Goal: Task Accomplishment & Management: Complete application form

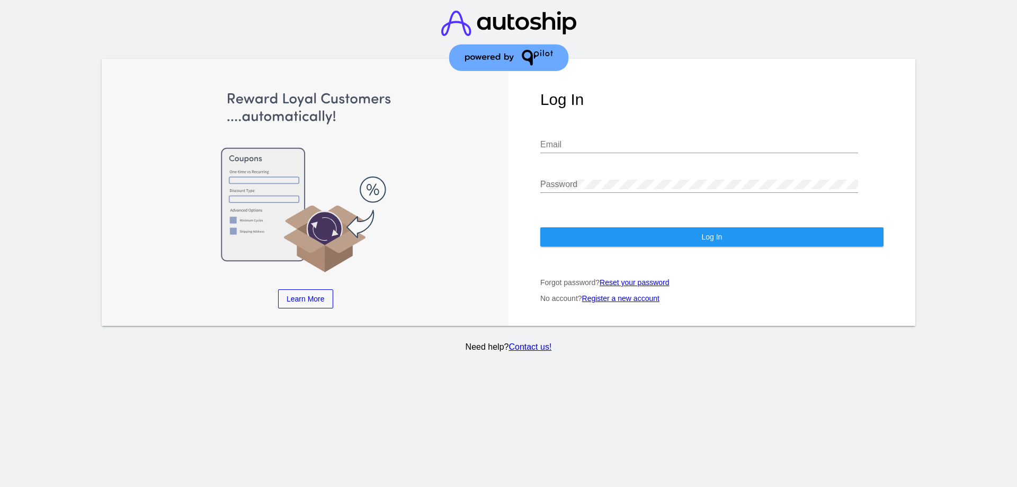
click at [562, 129] on div "Email" at bounding box center [699, 141] width 318 height 24
click at [562, 140] on input "Email" at bounding box center [699, 145] width 318 height 10
click at [552, 140] on input "Email" at bounding box center [699, 145] width 318 height 10
click at [500, 136] on div "Learn More Learn How Learn More Learn How Learn More Learn How ‹ ›" at bounding box center [305, 192] width 407 height 267
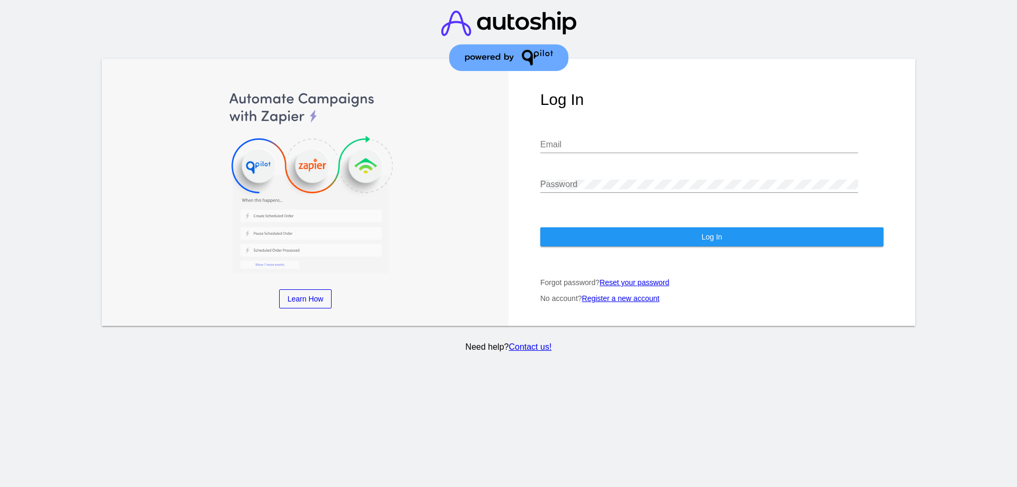
click at [617, 294] on link "Register a new account" at bounding box center [620, 298] width 77 height 8
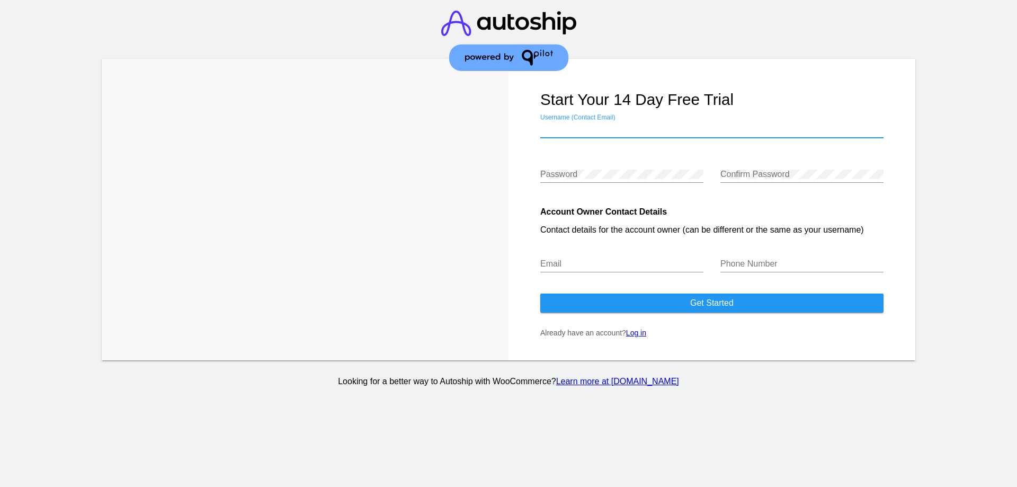
click at [590, 126] on input "Username (Contact Email)" at bounding box center [711, 129] width 343 height 10
type input "[EMAIL_ADDRESS][PERSON_NAME][DOMAIN_NAME]"
click at [749, 166] on div "Confirm Password" at bounding box center [801, 171] width 163 height 24
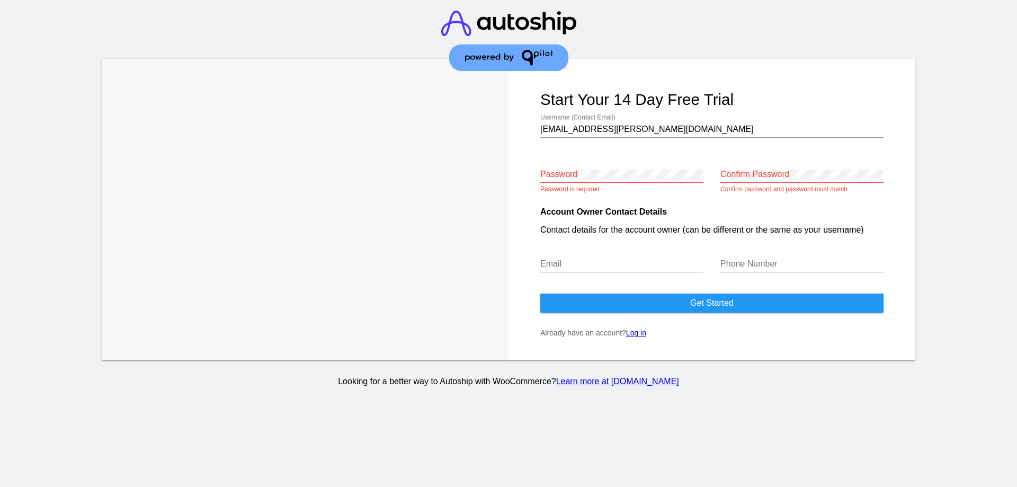
click at [611, 258] on div "Email" at bounding box center [621, 260] width 163 height 24
click at [769, 167] on div "Confirm Password" at bounding box center [801, 171] width 163 height 24
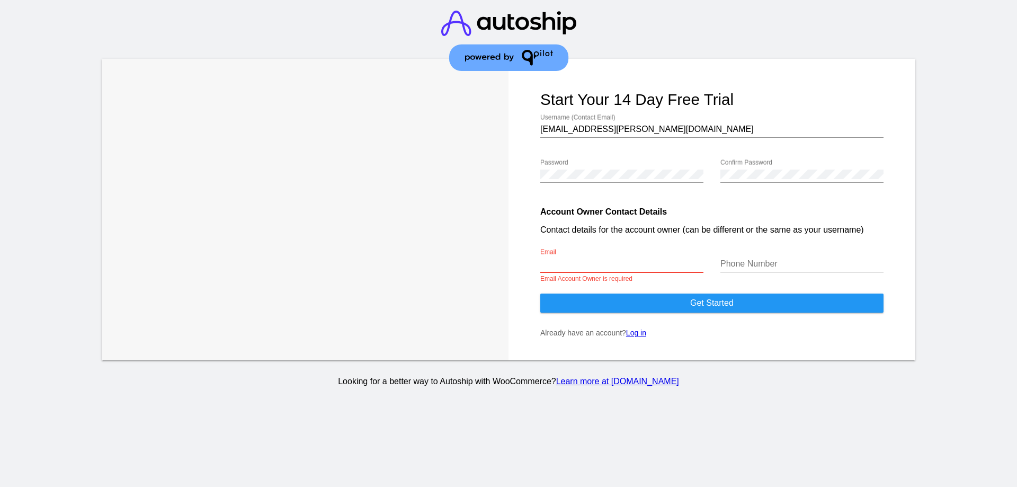
click at [622, 259] on input "Email" at bounding box center [621, 264] width 163 height 10
type input "[EMAIL_ADDRESS][PERSON_NAME][DOMAIN_NAME]"
click at [736, 259] on input "Phone Number" at bounding box center [801, 264] width 163 height 10
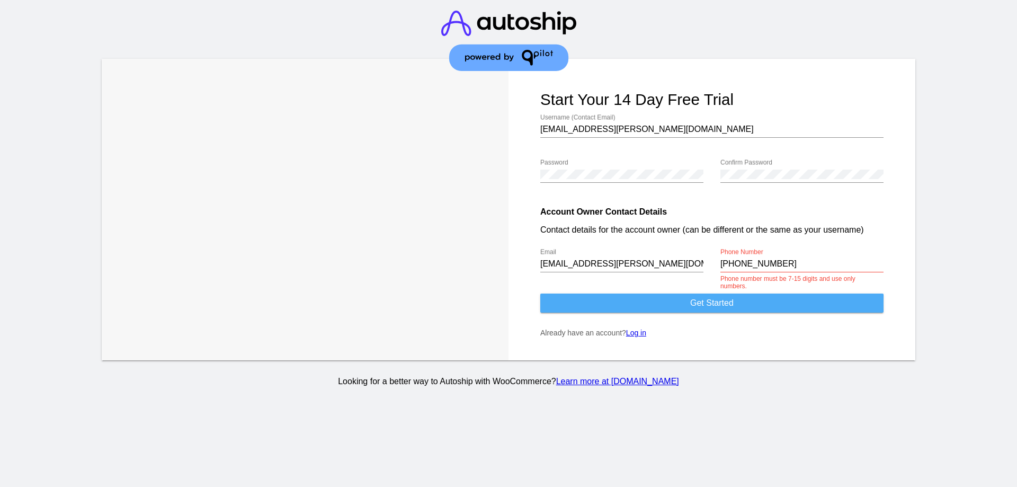
click at [654, 303] on button "Get started" at bounding box center [711, 302] width 343 height 19
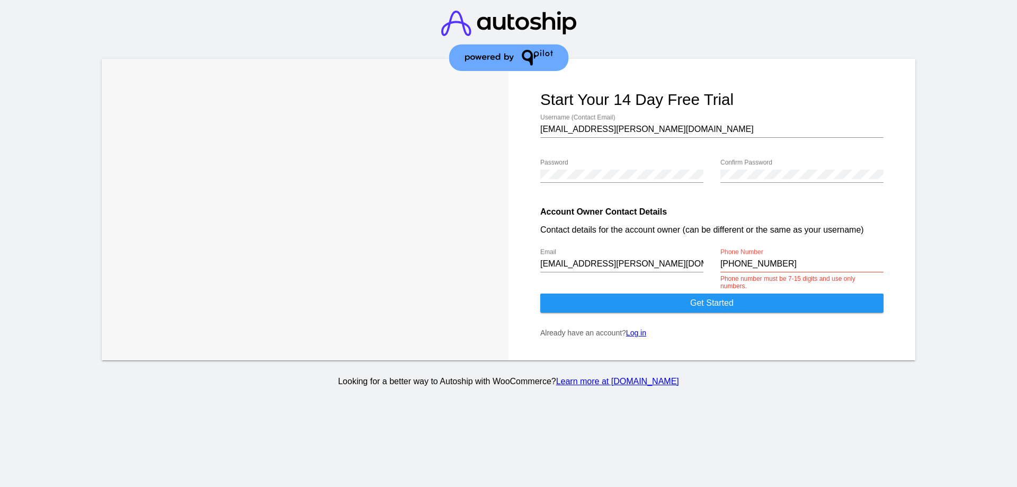
click at [725, 259] on input "+5521985120552" at bounding box center [801, 264] width 163 height 10
type input "5521985120552"
click at [731, 302] on span "Get started" at bounding box center [711, 302] width 43 height 9
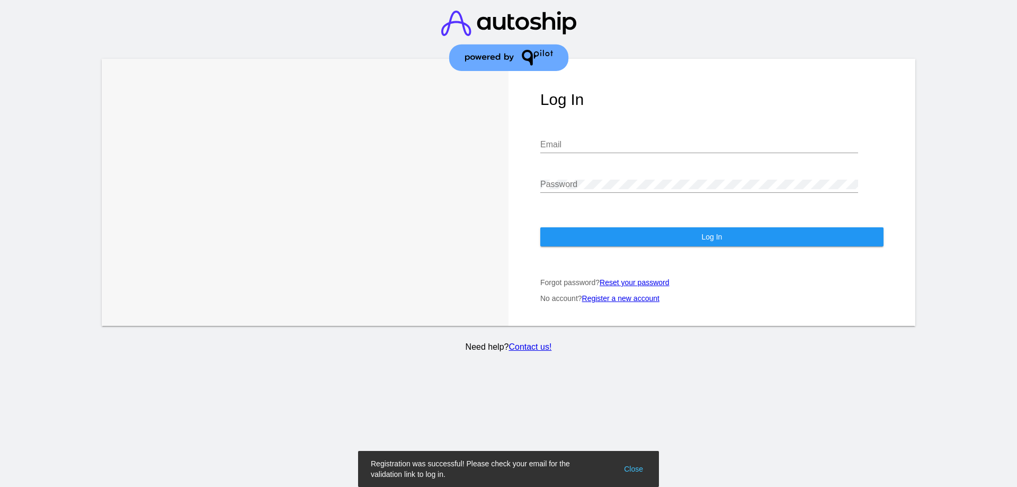
type input "[EMAIL_ADDRESS][PERSON_NAME][DOMAIN_NAME]"
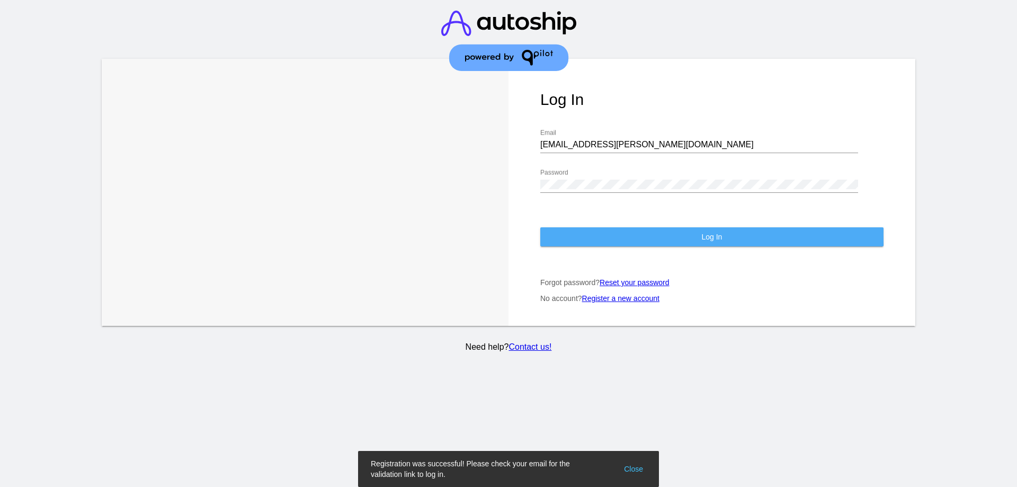
click at [660, 227] on button "Log In" at bounding box center [711, 236] width 343 height 19
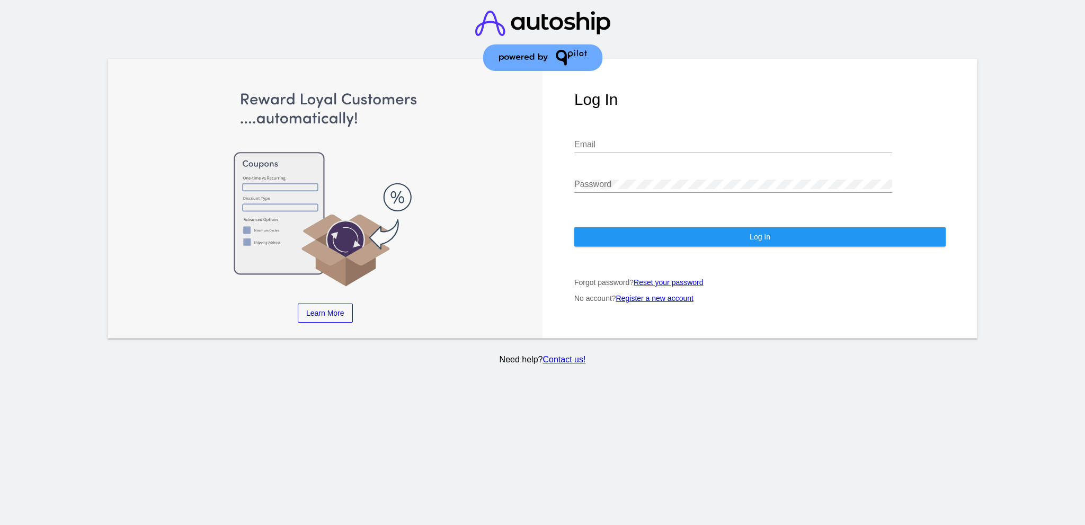
type input "[EMAIL_ADDRESS][PERSON_NAME][DOMAIN_NAME]"
click at [649, 227] on button "Log In" at bounding box center [759, 236] width 371 height 19
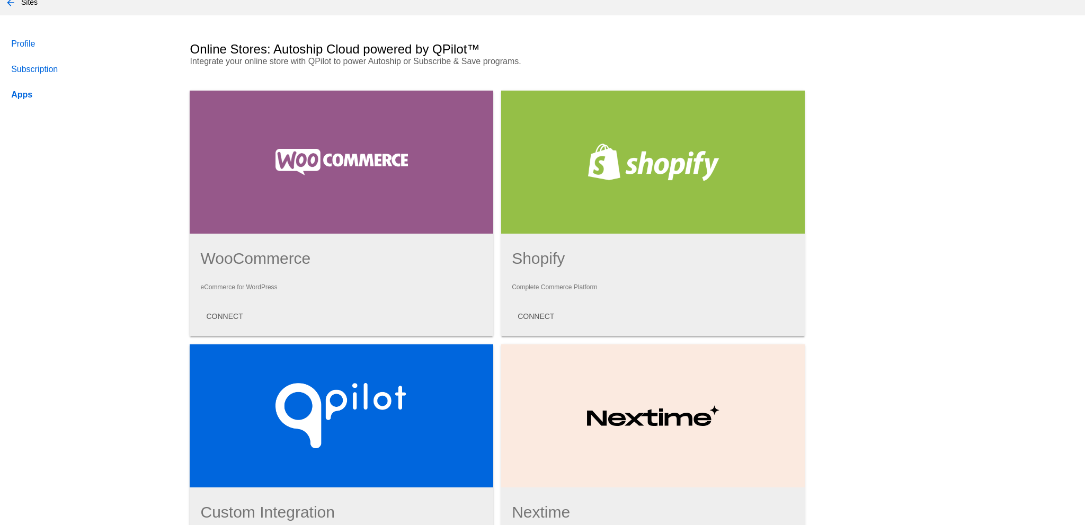
scroll to position [53, 0]
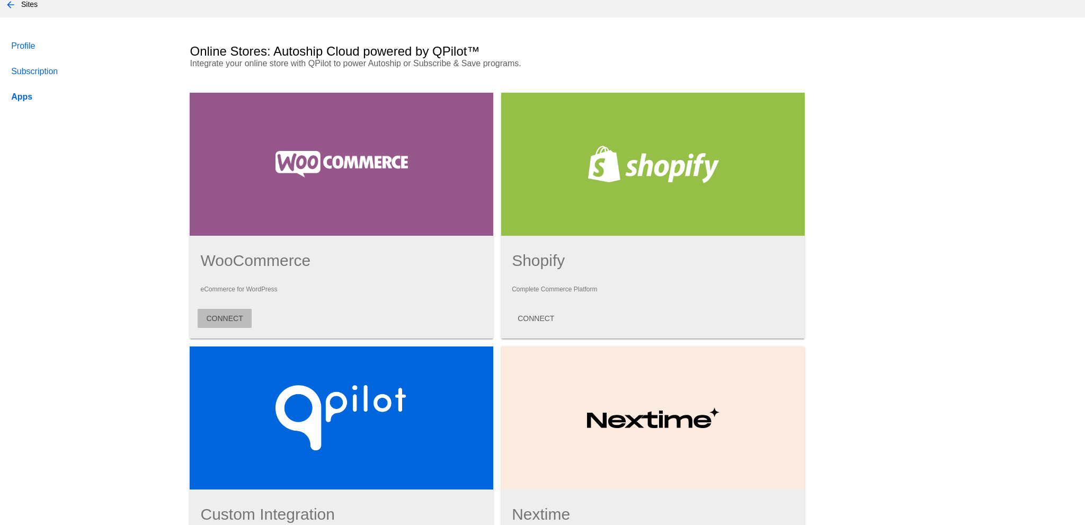
click at [239, 314] on span "CONNECT" at bounding box center [224, 318] width 37 height 8
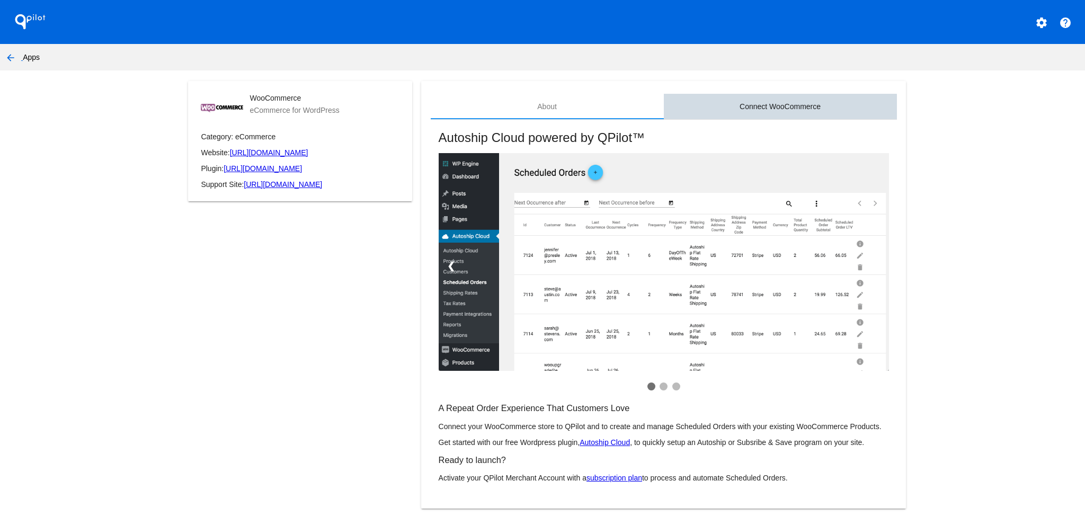
click at [741, 113] on div "Connect WooCommerce" at bounding box center [780, 106] width 233 height 25
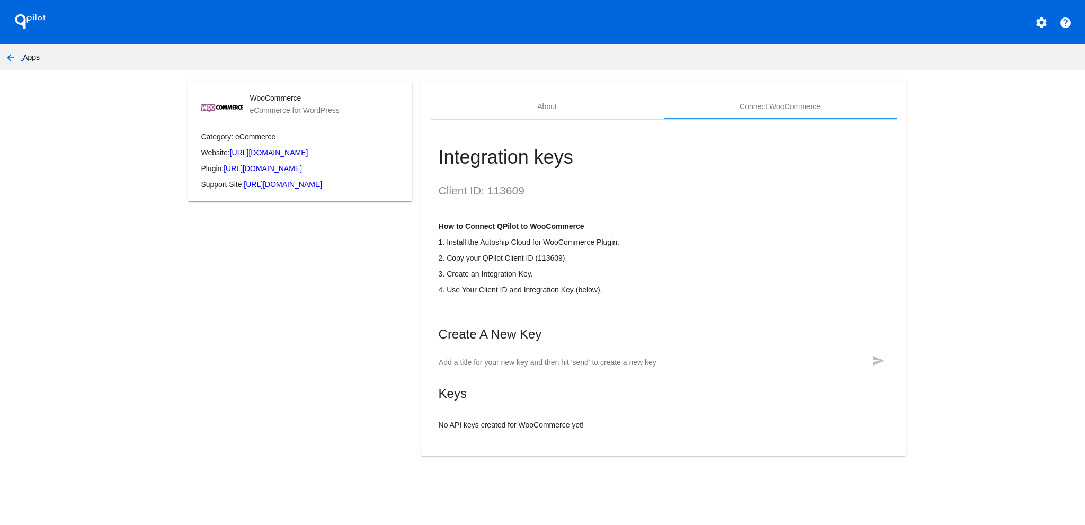
click at [523, 367] on input "Add a title for your new key and then hit 'send' to create a new key" at bounding box center [650, 363] width 425 height 8
type input "SalusWave"
click at [563, 380] on div "SalusWave Add a title for your new key and then hit 'send' to create a new key" at bounding box center [650, 365] width 425 height 30
click at [877, 367] on mat-icon "send" at bounding box center [878, 360] width 13 height 13
click at [858, 444] on mat-icon "file_copy" at bounding box center [856, 437] width 13 height 13
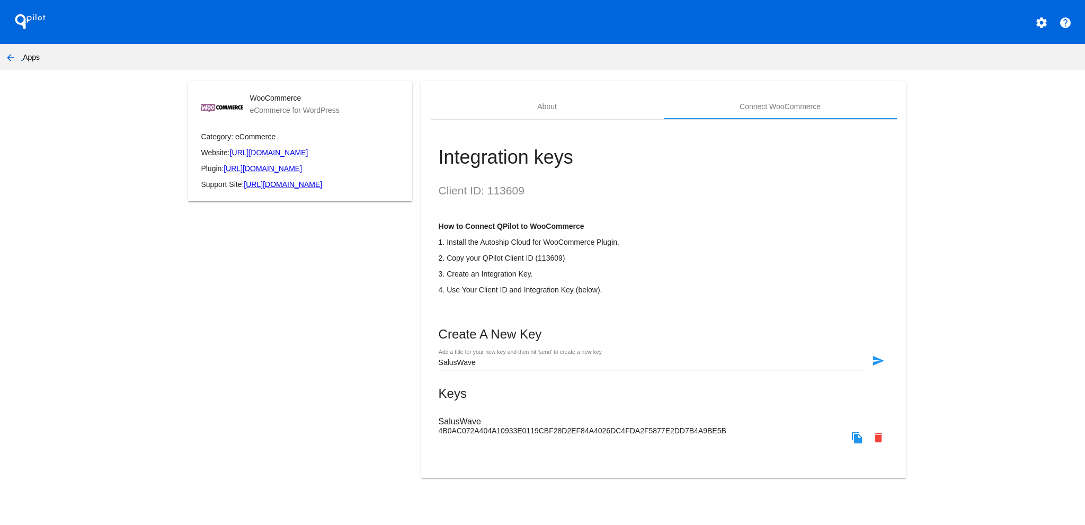
click at [507, 197] on h2 "Client ID: 113609" at bounding box center [663, 190] width 450 height 13
copy h2 "113609"
click at [560, 110] on div "About" at bounding box center [547, 106] width 233 height 25
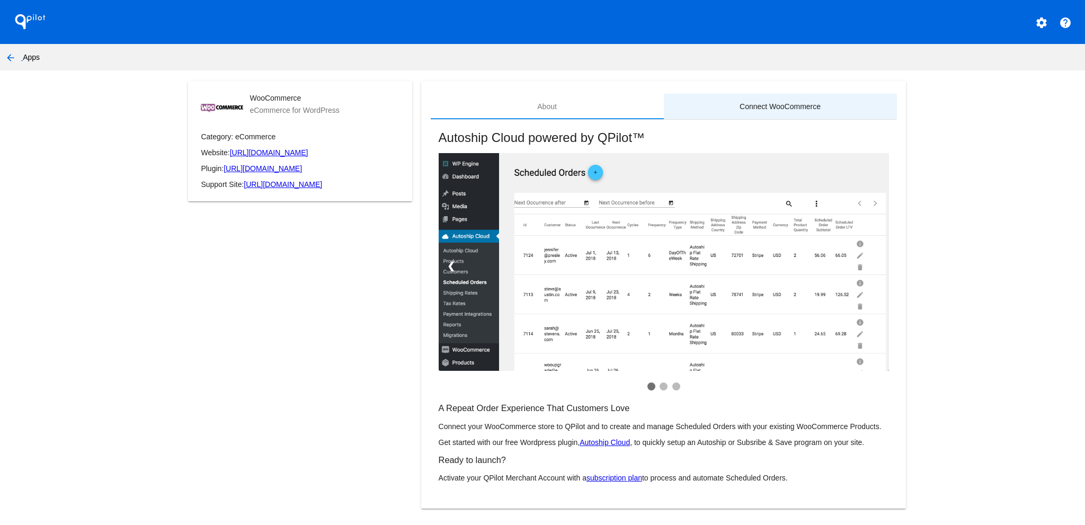
click at [755, 110] on div "Connect WooCommerce" at bounding box center [779, 106] width 81 height 8
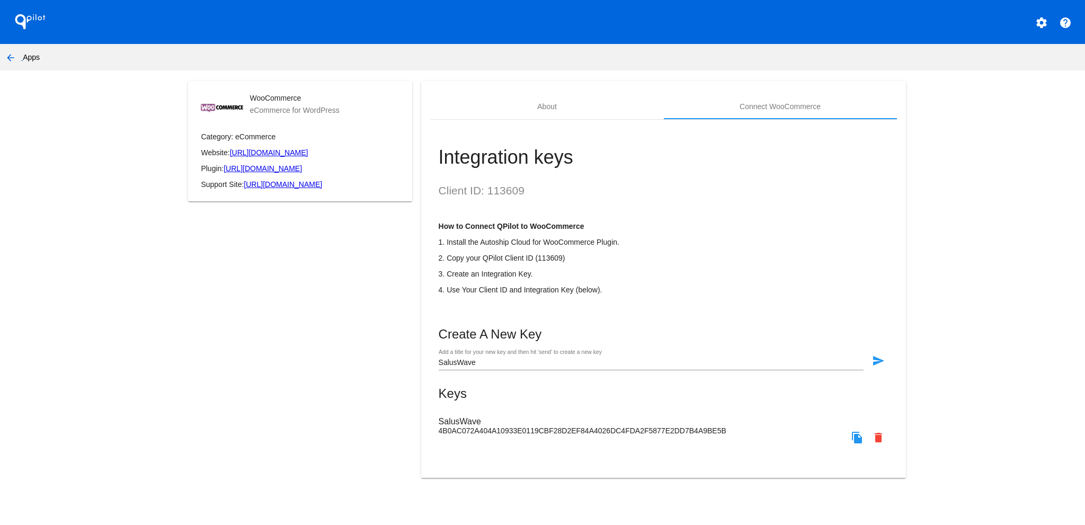
click at [1046, 22] on mat-icon "settings" at bounding box center [1041, 22] width 13 height 13
click at [1013, 25] on span "My Account" at bounding box center [1004, 27] width 44 height 9
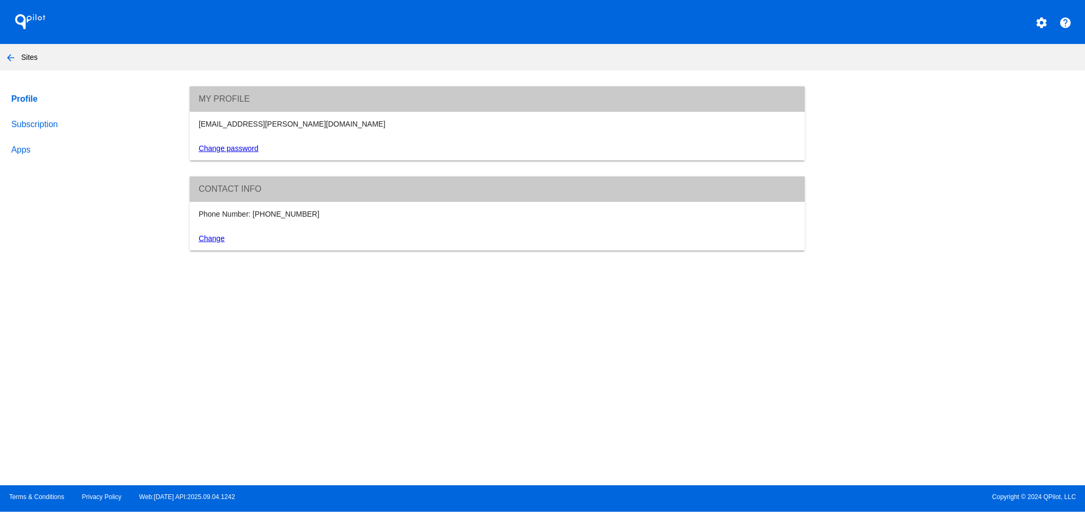
click at [40, 127] on link "Subscription" at bounding box center [90, 124] width 163 height 25
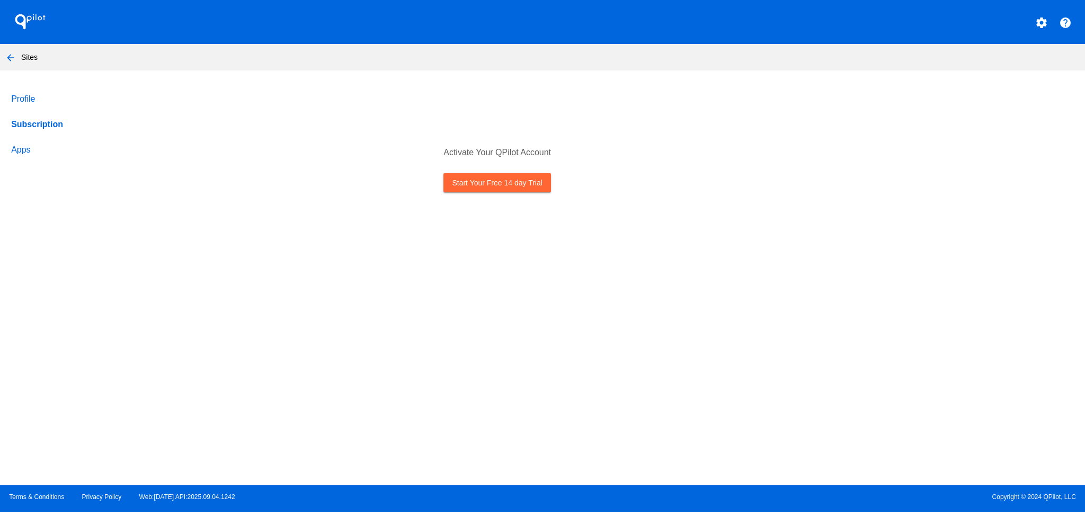
click at [489, 182] on link "Start Your Free 14 day Trial" at bounding box center [496, 182] width 107 height 19
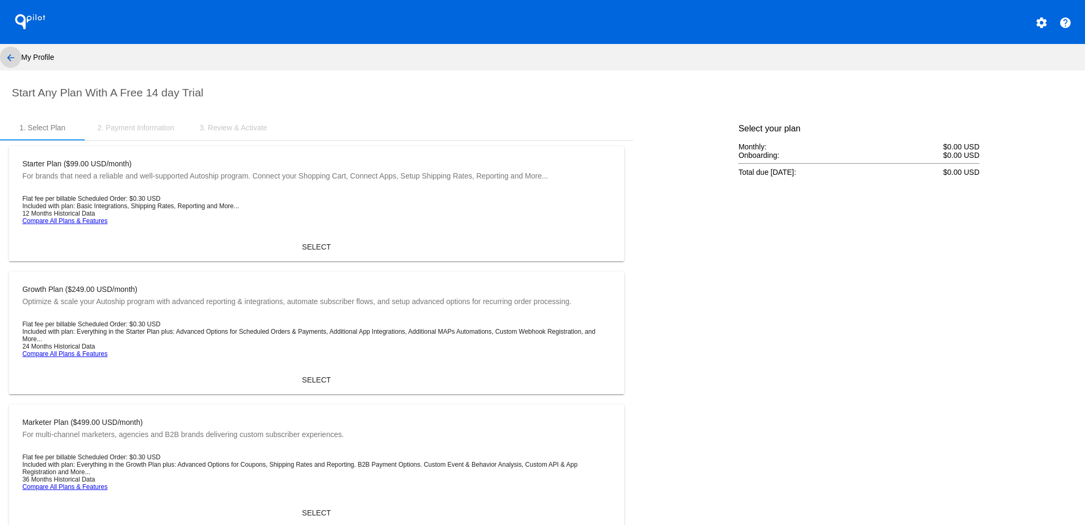
click at [10, 58] on mat-icon "arrow_back" at bounding box center [10, 57] width 13 height 13
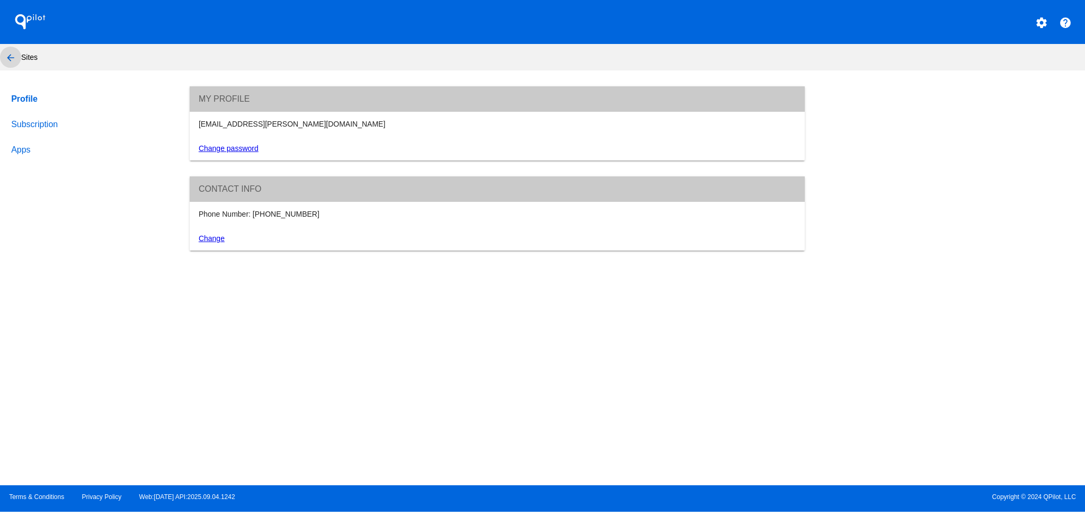
click at [10, 57] on mat-icon "arrow_back" at bounding box center [10, 57] width 13 height 13
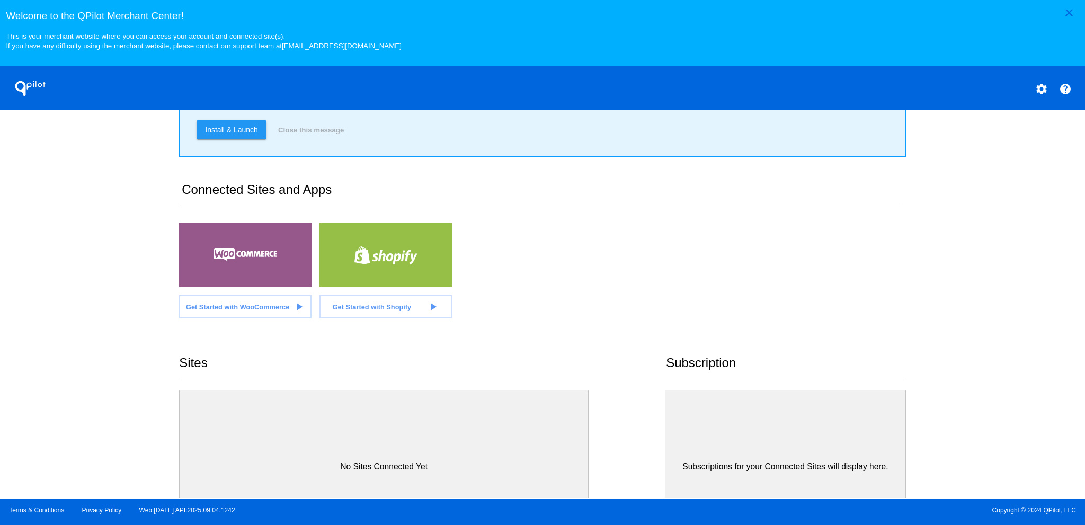
scroll to position [151, 0]
